Goal: Transaction & Acquisition: Purchase product/service

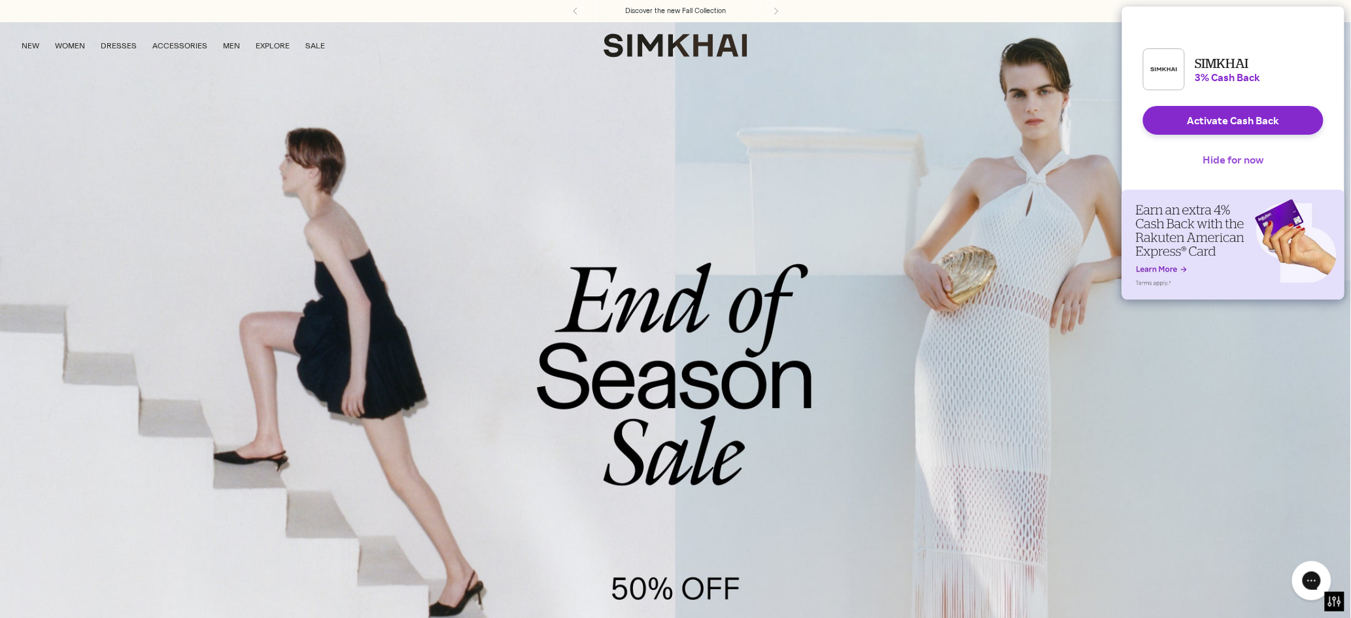
scroll to position [1, 0]
click at [1226, 167] on button "Hide for now" at bounding box center [1234, 159] width 82 height 29
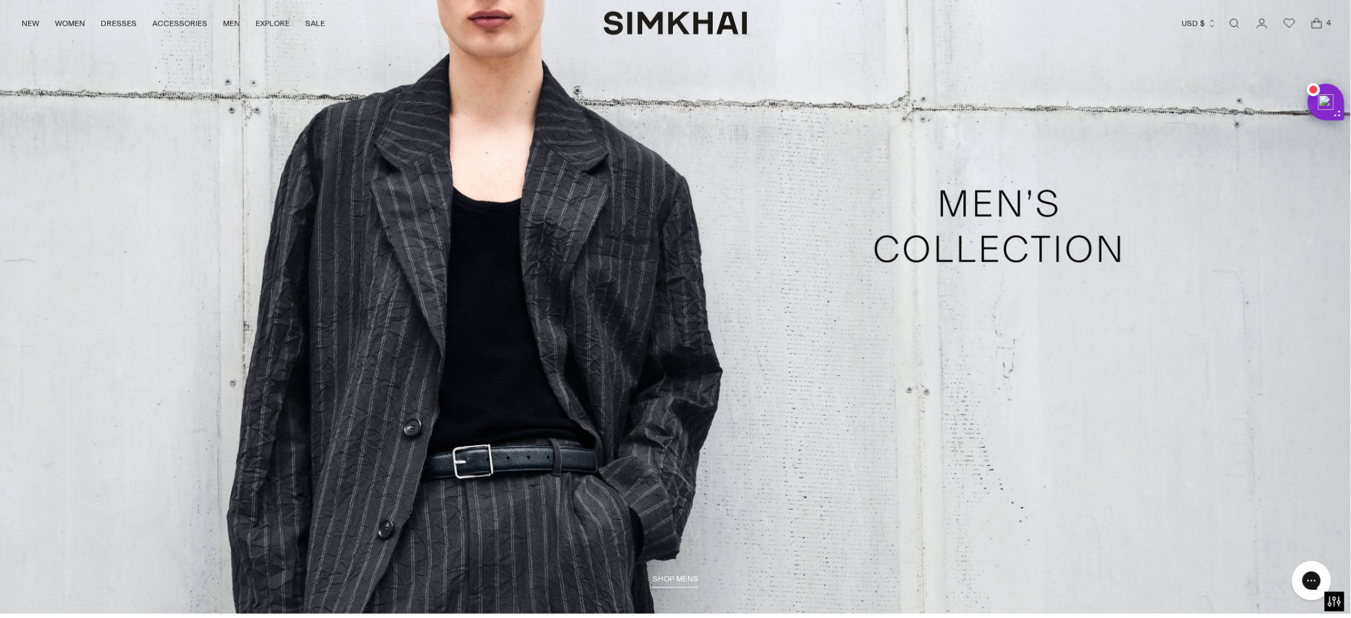
scroll to position [4503, 0]
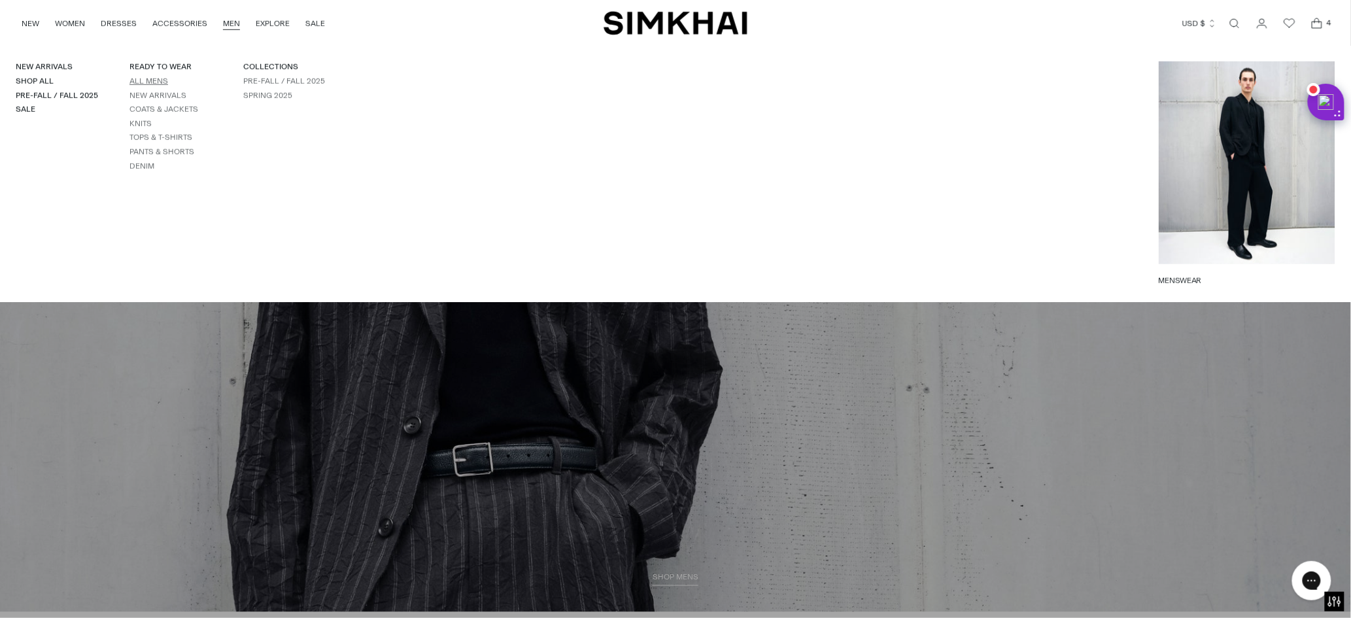
click at [129, 80] on link "All Mens" at bounding box center [148, 81] width 39 height 9
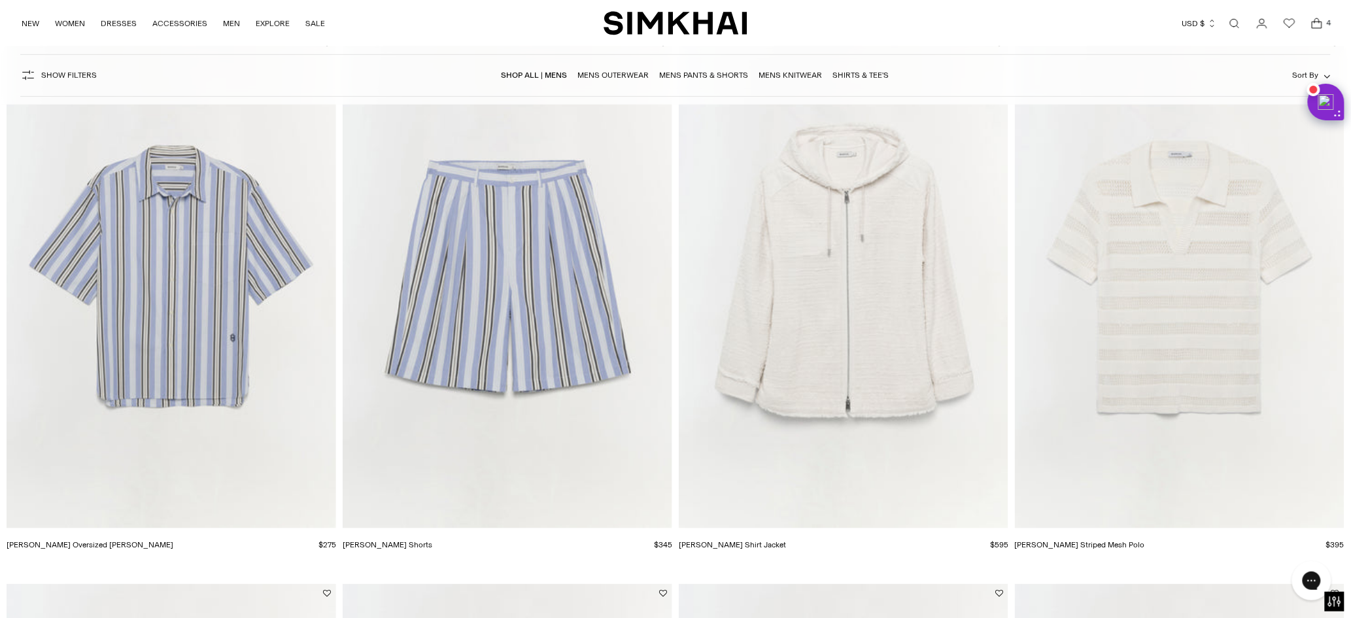
scroll to position [2293, 0]
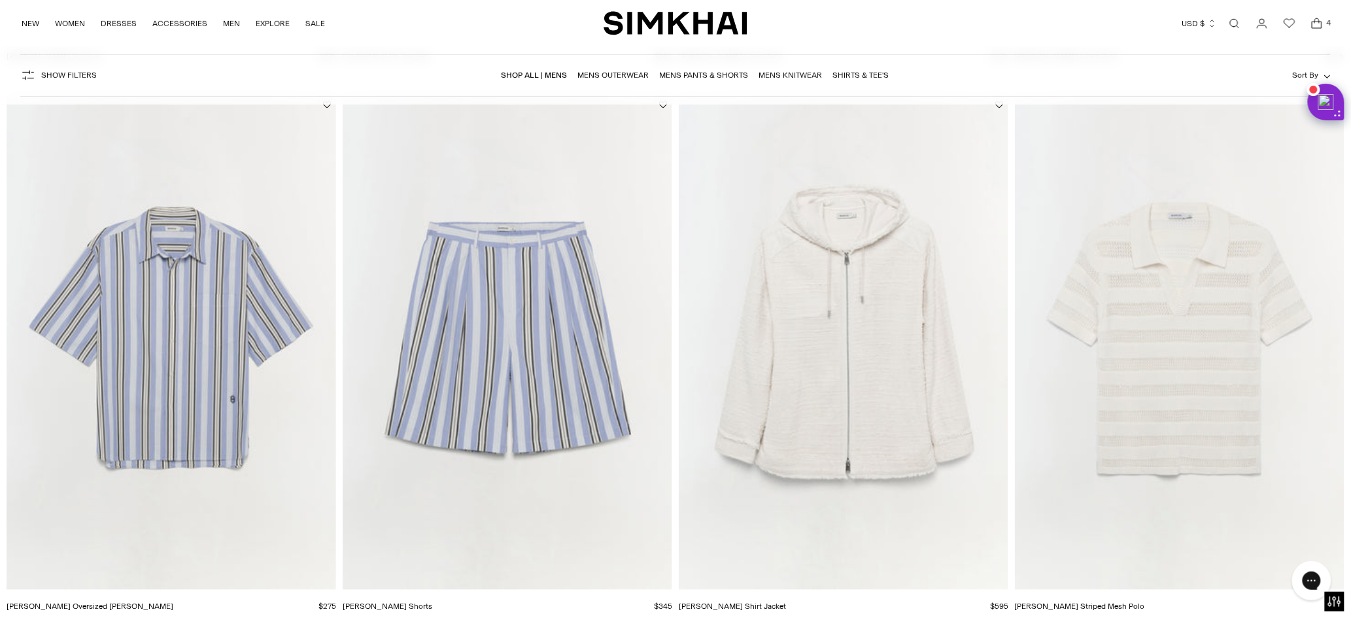
click at [0, 0] on img "Ivan Denim Shirt Jacket" at bounding box center [0, 0] width 0 height 0
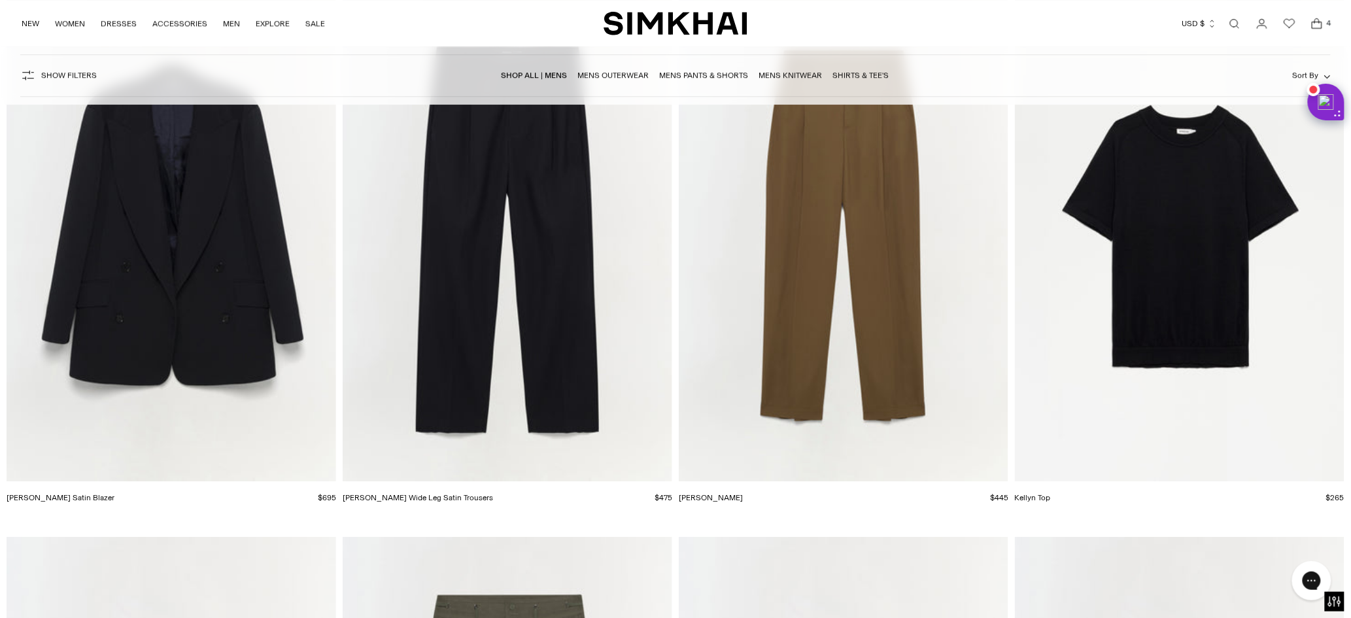
scroll to position [3487, 0]
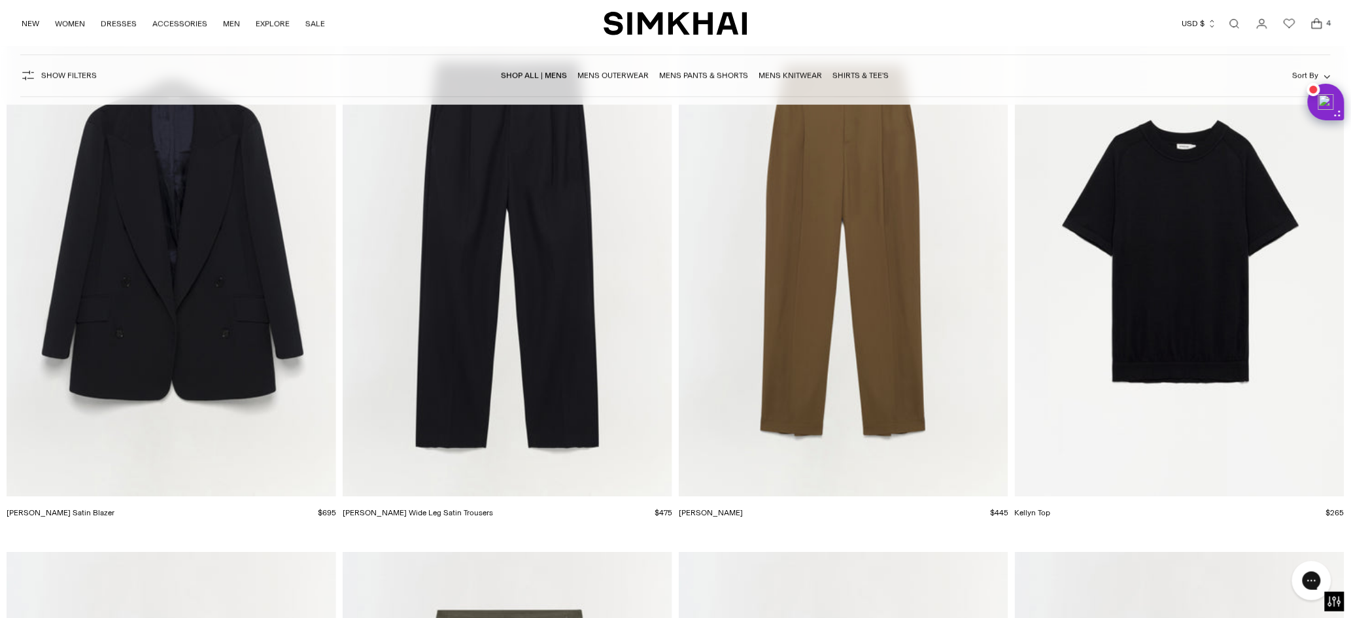
click at [0, 0] on img "Kellyn Top" at bounding box center [0, 0] width 0 height 0
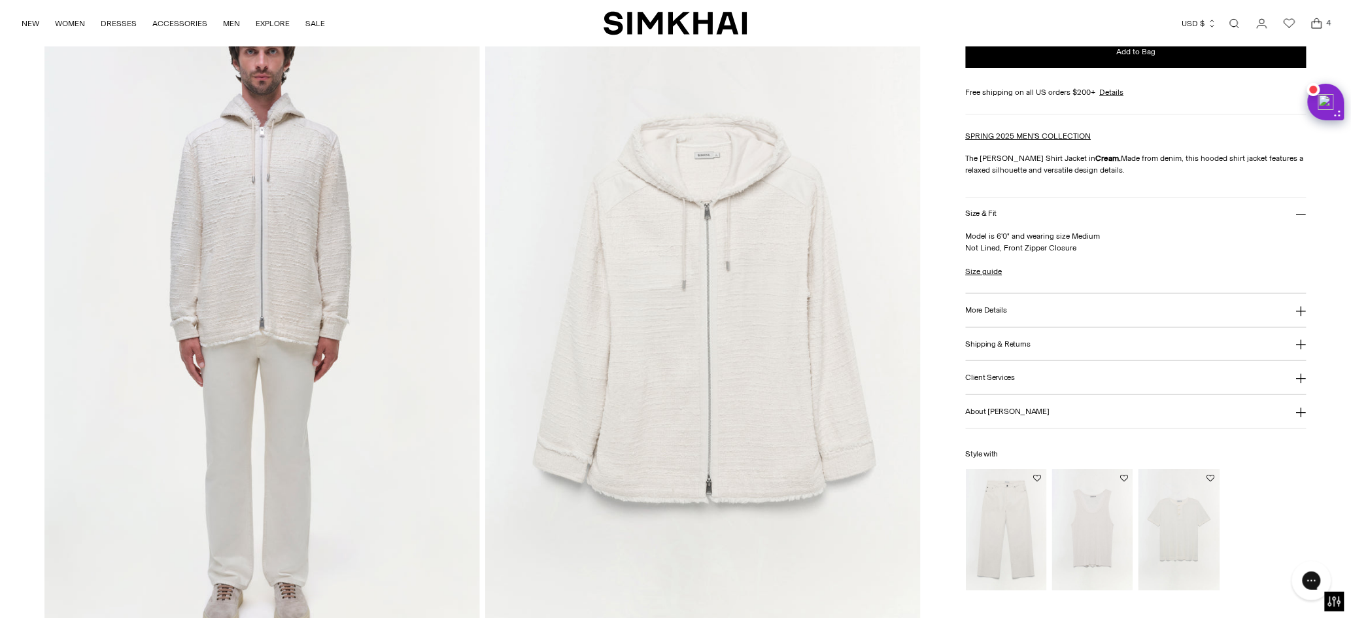
scroll to position [2075, 0]
